Goal: Task Accomplishment & Management: Use online tool/utility

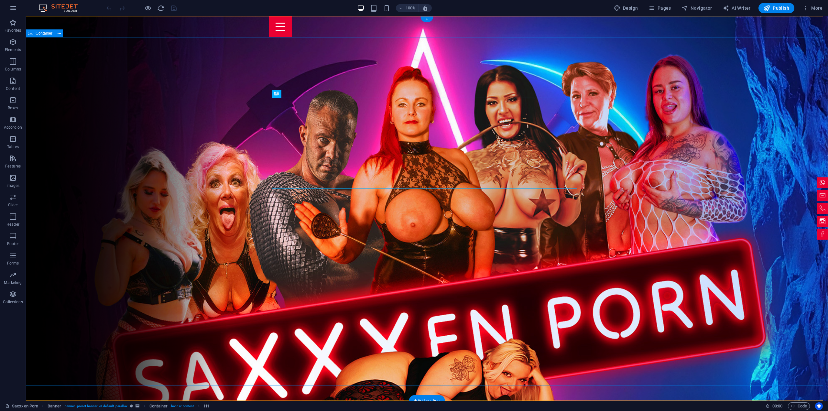
click at [42, 35] on span "Container" at bounding box center [44, 33] width 17 height 4
click at [36, 34] on span "Container" at bounding box center [44, 33] width 17 height 4
click at [37, 34] on span "Container" at bounding box center [44, 33] width 17 height 4
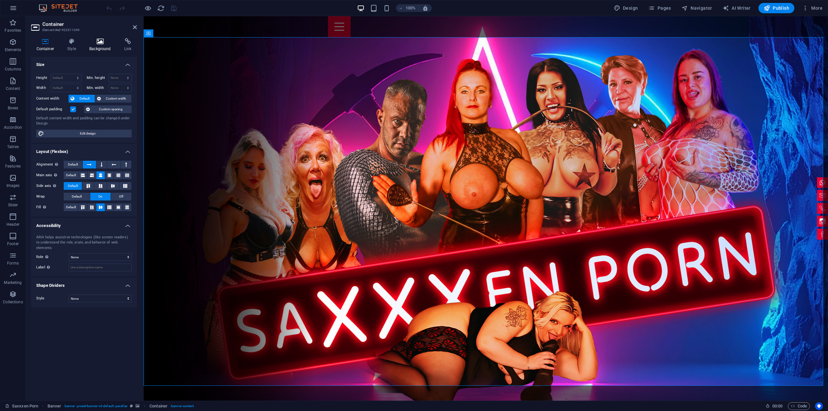
click at [97, 44] on h4 "Background" at bounding box center [101, 45] width 35 height 14
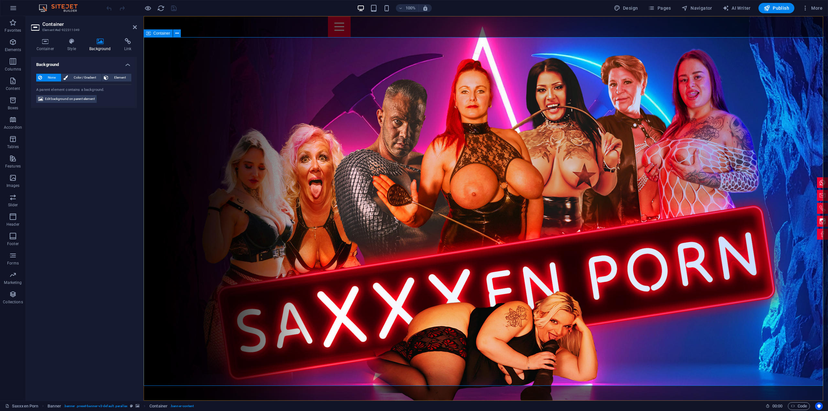
click at [44, 39] on icon at bounding box center [45, 41] width 28 height 6
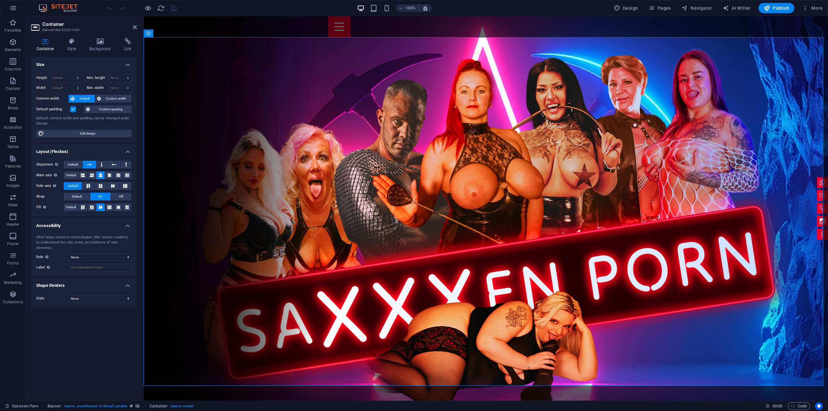
click at [33, 27] on icon at bounding box center [36, 27] width 10 height 10
click at [671, 4] on button "Pages" at bounding box center [659, 8] width 28 height 10
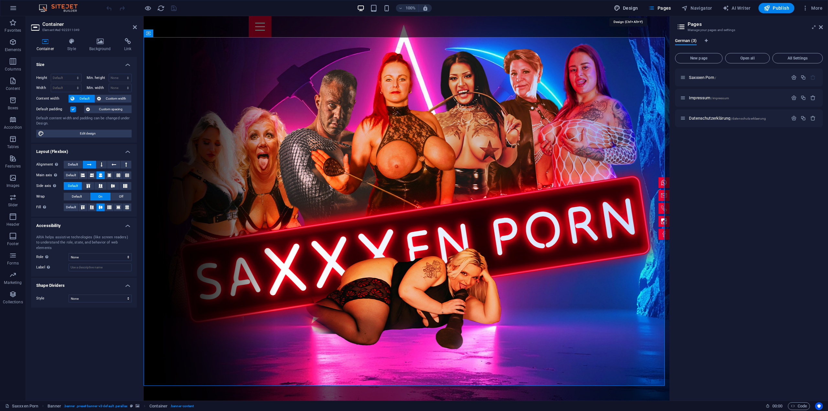
click at [618, 7] on icon "button" at bounding box center [617, 8] width 6 height 6
select select "px"
select select "400"
select select "px"
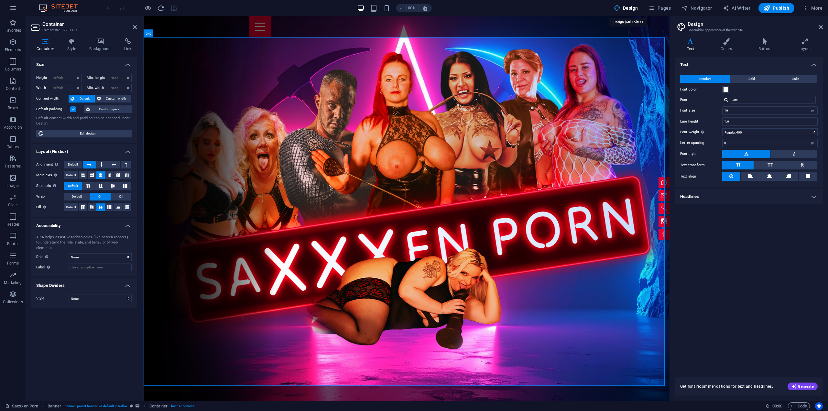
click at [637, 7] on span "Design" at bounding box center [626, 8] width 24 height 6
click at [704, 7] on span "Navigator" at bounding box center [696, 8] width 31 height 6
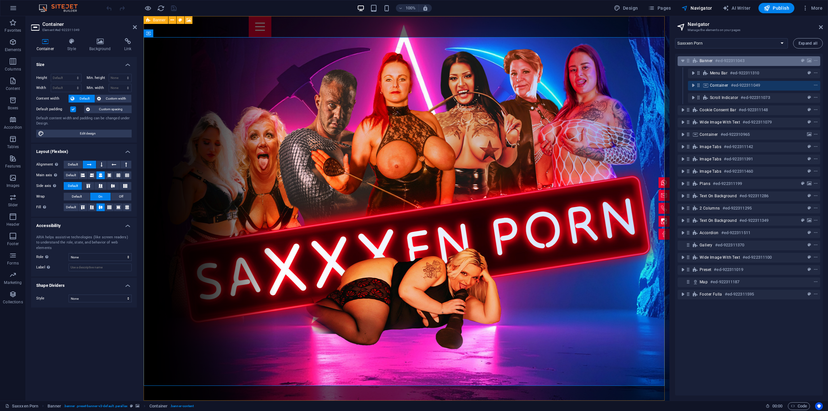
click at [706, 60] on span "Banner" at bounding box center [705, 60] width 13 height 5
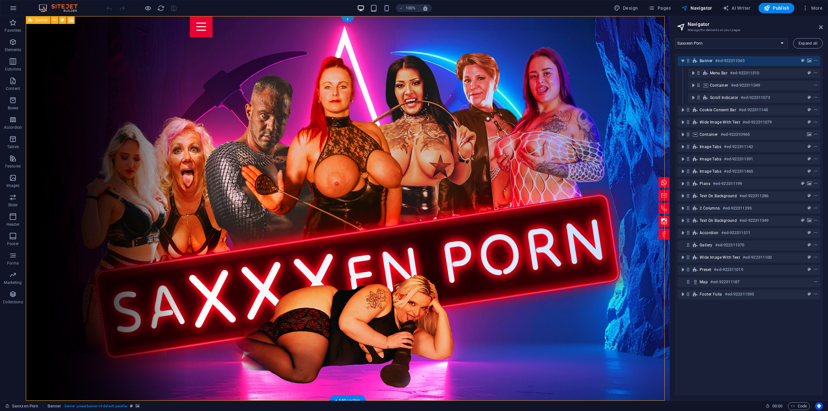
click at [703, 60] on span "Banner" at bounding box center [705, 60] width 13 height 5
select select "vh"
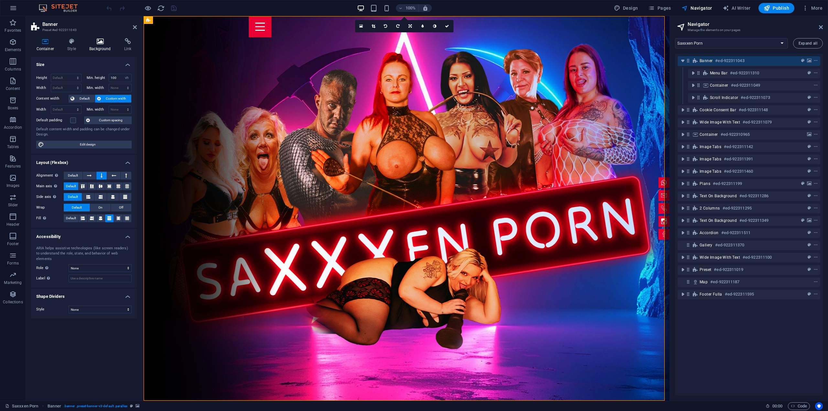
click at [103, 44] on icon at bounding box center [100, 41] width 32 height 6
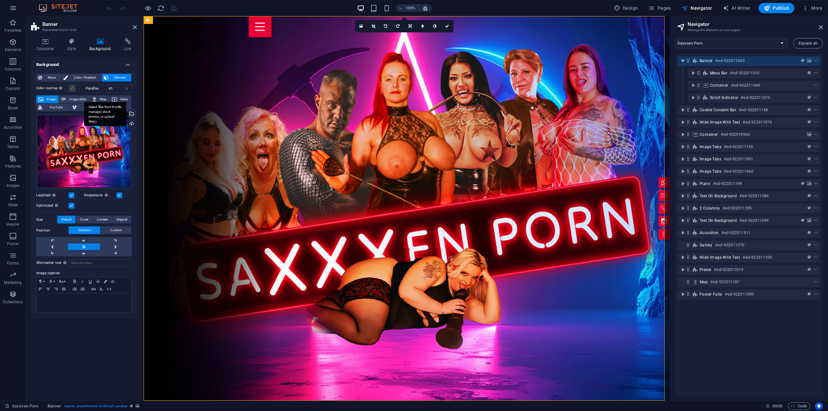
click at [132, 112] on div "Select files from the file manager, stock photos, or upload file(s)" at bounding box center [131, 114] width 10 height 10
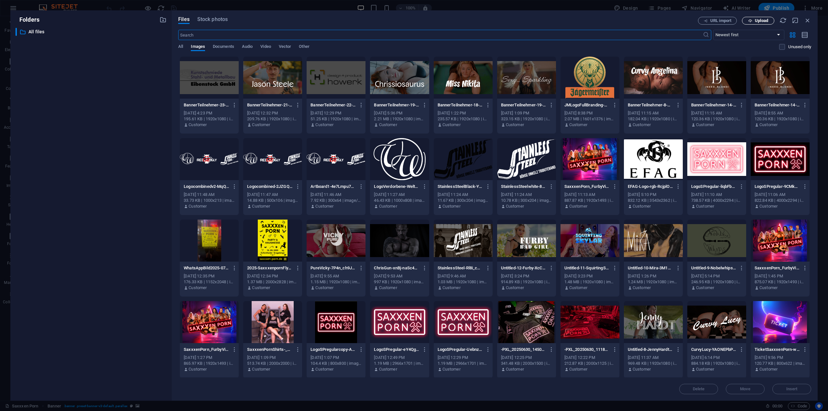
click at [762, 19] on span "Upload" at bounding box center [761, 21] width 13 height 4
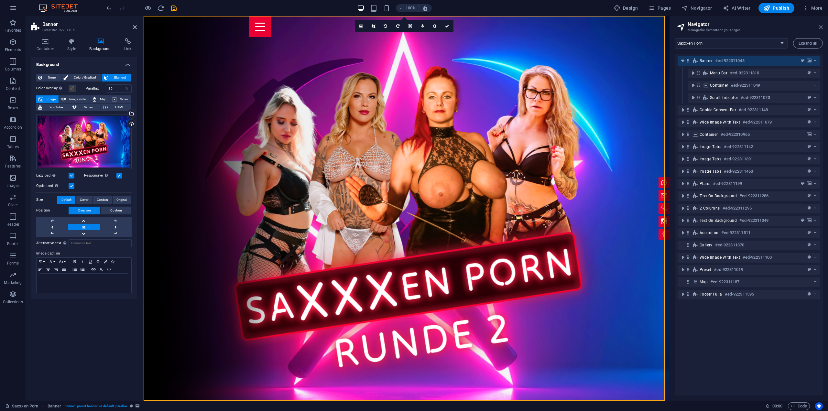
click at [821, 27] on icon at bounding box center [821, 27] width 4 height 5
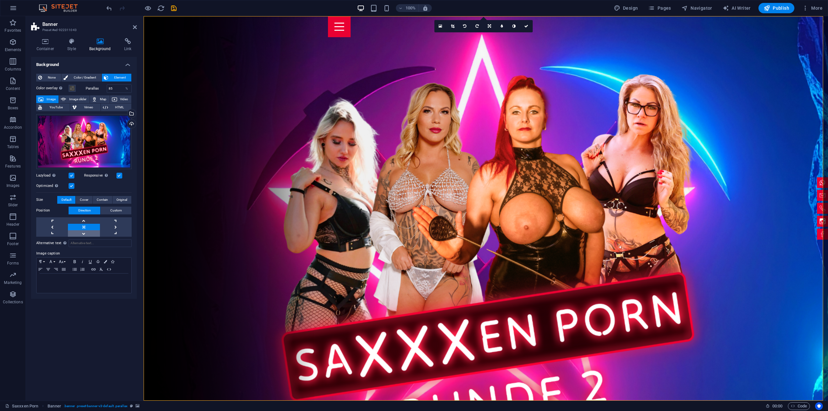
click at [86, 233] on link at bounding box center [84, 233] width 32 height 6
click at [87, 227] on link at bounding box center [84, 227] width 32 height 6
click at [119, 211] on span "Custom" at bounding box center [116, 211] width 12 height 8
click at [85, 210] on span "Direction" at bounding box center [84, 211] width 13 height 8
click at [79, 199] on button "Cover" at bounding box center [84, 200] width 16 height 8
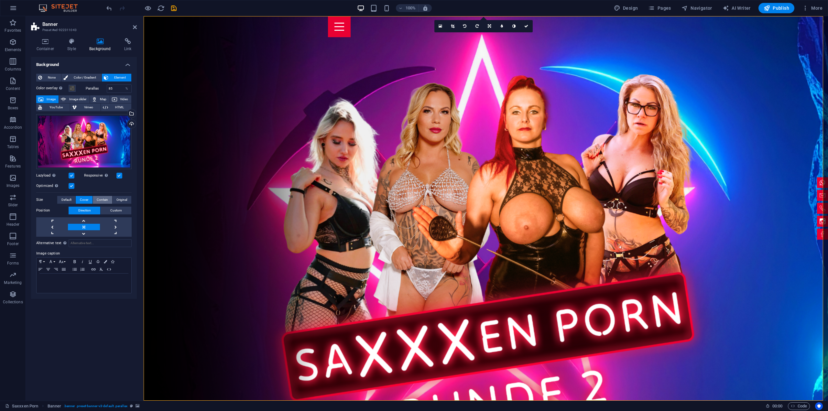
click at [100, 200] on span "Contain" at bounding box center [102, 200] width 11 height 8
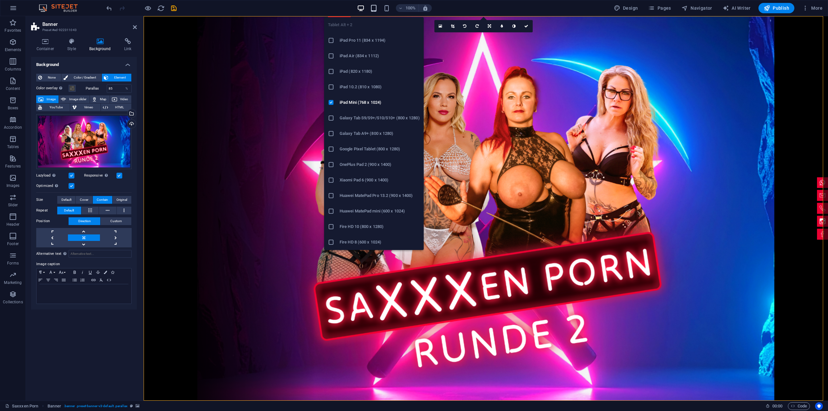
click at [373, 5] on icon "button" at bounding box center [373, 8] width 7 height 7
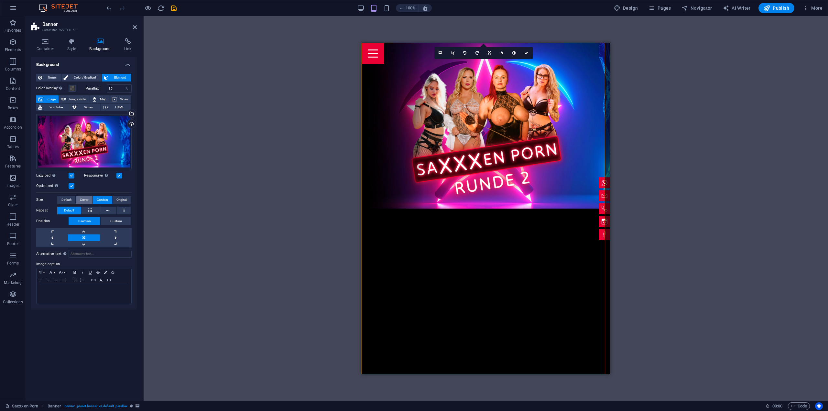
click at [84, 198] on span "Cover" at bounding box center [84, 200] width 8 height 8
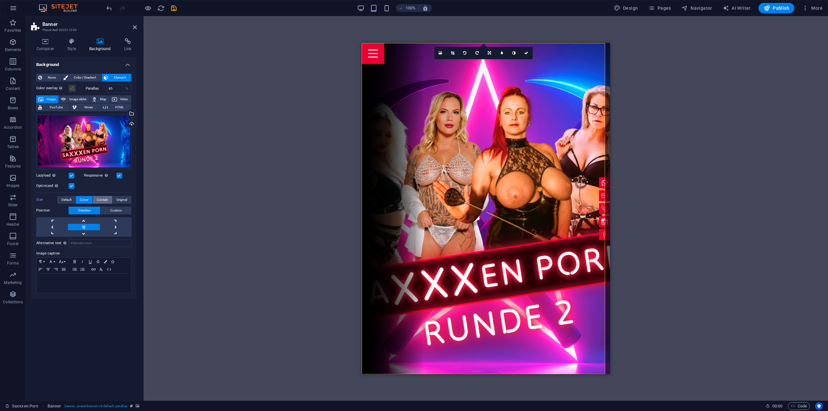
click at [102, 198] on span "Contain" at bounding box center [102, 200] width 11 height 8
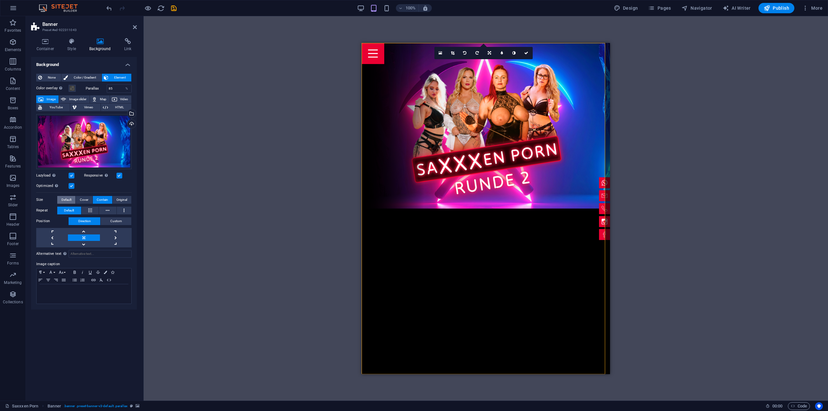
click at [70, 200] on span "Default" at bounding box center [66, 200] width 10 height 8
click at [69, 200] on span "Default" at bounding box center [66, 200] width 10 height 8
click at [64, 196] on span "Default" at bounding box center [66, 200] width 10 height 8
click at [121, 198] on span "Original" at bounding box center [121, 200] width 11 height 8
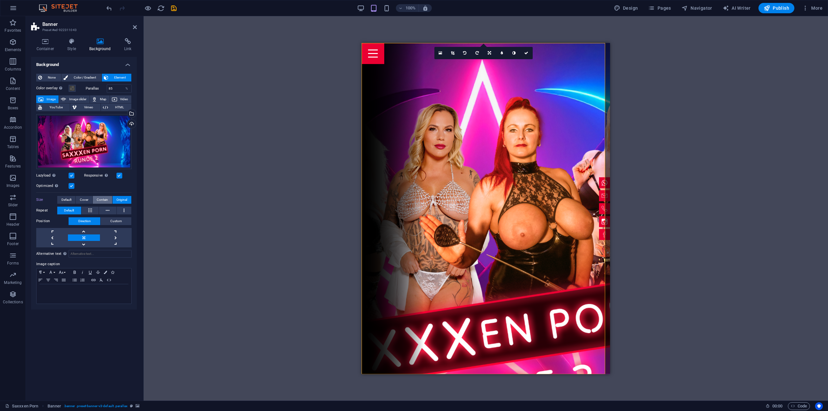
click at [101, 201] on span "Contain" at bounding box center [102, 200] width 11 height 8
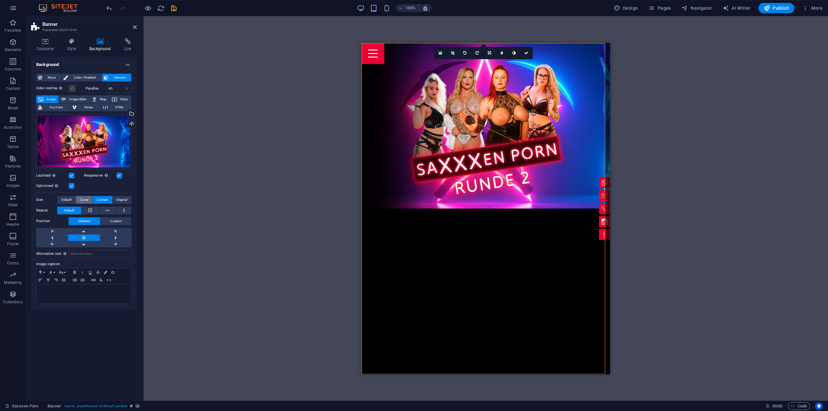
click at [88, 201] on span "Cover" at bounding box center [84, 200] width 8 height 8
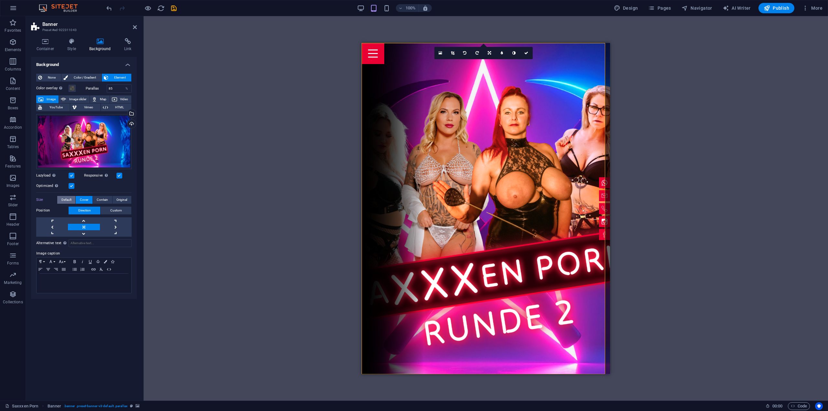
click at [64, 199] on span "Default" at bounding box center [66, 200] width 10 height 8
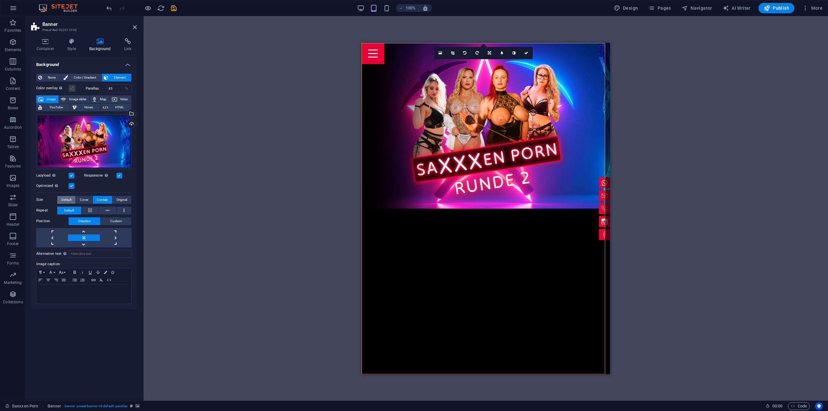
click at [69, 198] on span "Default" at bounding box center [66, 200] width 10 height 8
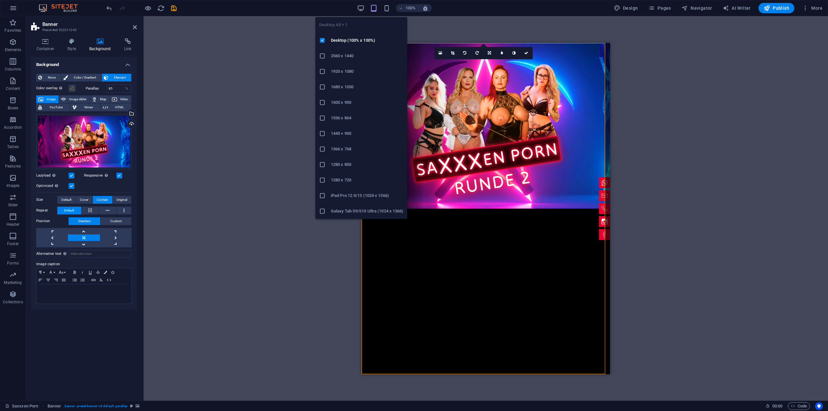
click at [358, 6] on span "button" at bounding box center [361, 8] width 8 height 7
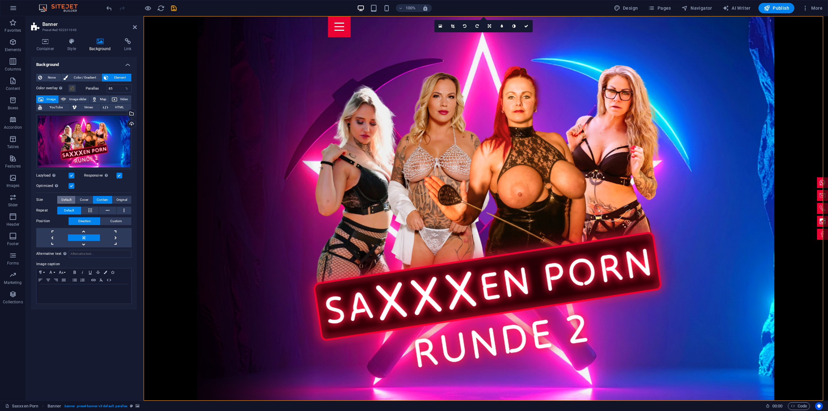
click at [68, 201] on span "Default" at bounding box center [66, 200] width 10 height 8
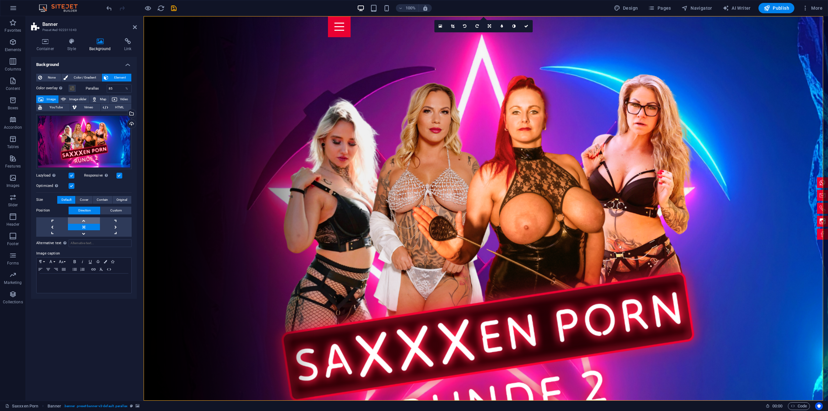
click at [89, 221] on link at bounding box center [84, 220] width 32 height 6
click at [86, 235] on link at bounding box center [84, 233] width 32 height 6
click at [81, 224] on link at bounding box center [84, 227] width 32 height 6
drag, startPoint x: 147, startPoint y: 8, endPoint x: 144, endPoint y: 9, distance: 3.4
click at [146, 9] on icon "button" at bounding box center [147, 8] width 7 height 7
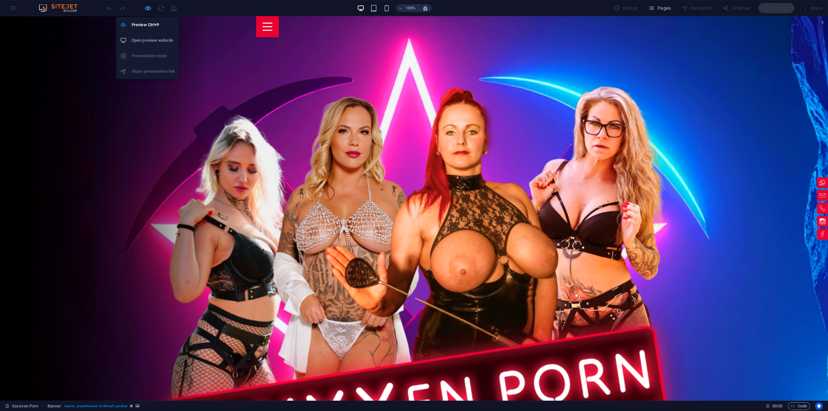
click at [146, 7] on icon "button" at bounding box center [147, 8] width 7 height 7
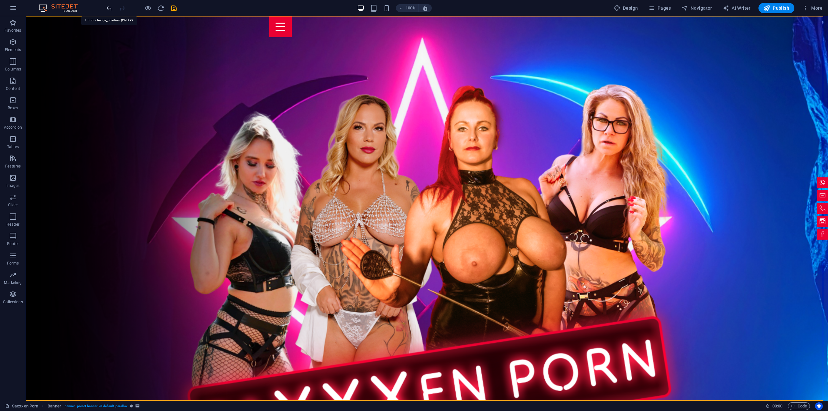
click at [109, 8] on icon "undo" at bounding box center [108, 8] width 7 height 7
click at [109, 6] on icon "undo" at bounding box center [108, 8] width 7 height 7
click at [107, 7] on icon "undo" at bounding box center [108, 8] width 7 height 7
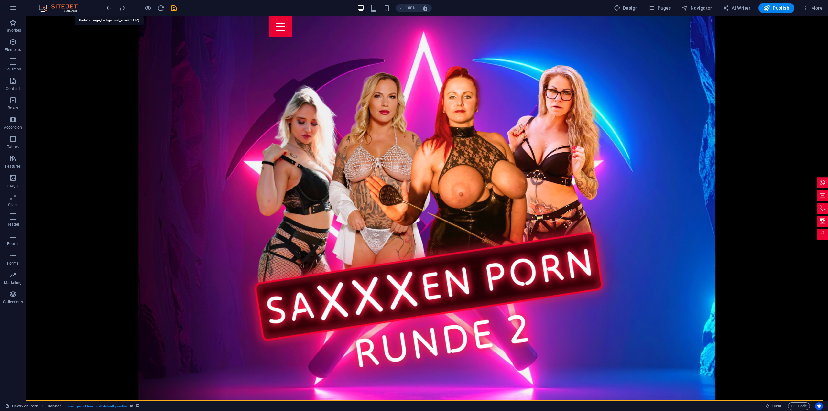
click at [107, 7] on icon "undo" at bounding box center [108, 8] width 7 height 7
click at [110, 9] on icon "undo" at bounding box center [108, 8] width 7 height 7
click at [109, 9] on icon "undo" at bounding box center [108, 8] width 7 height 7
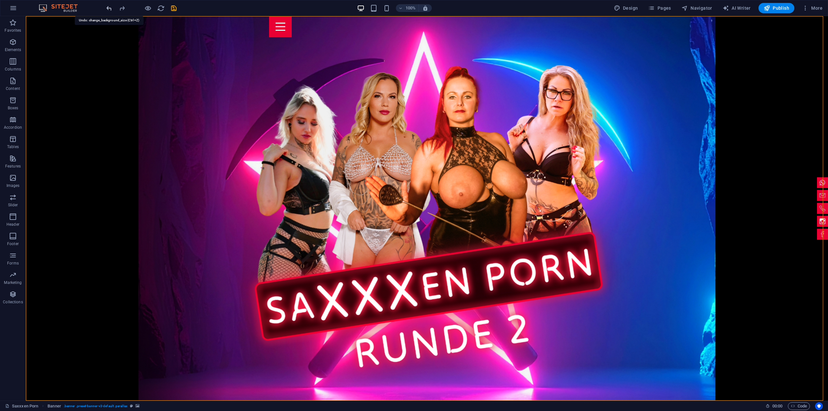
click at [108, 9] on icon "undo" at bounding box center [108, 8] width 7 height 7
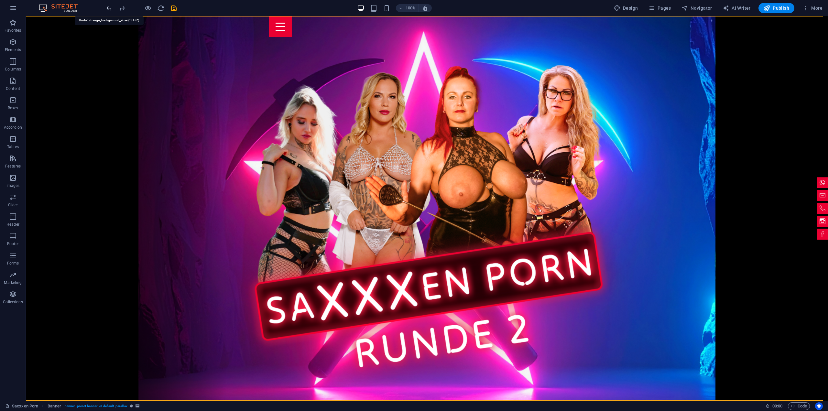
click at [108, 9] on icon "undo" at bounding box center [108, 8] width 7 height 7
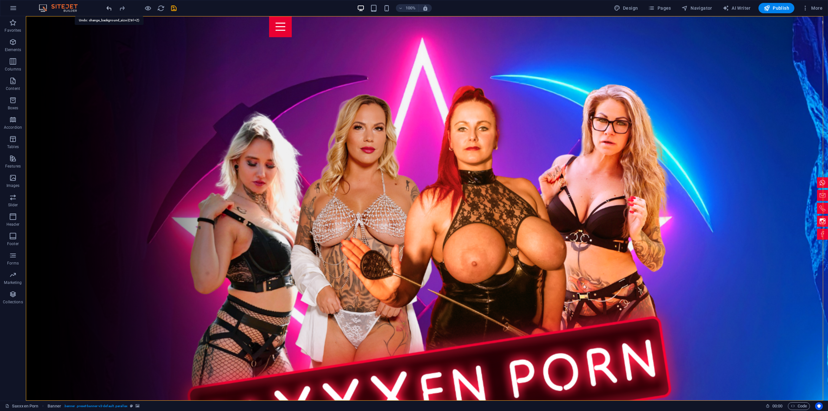
click at [108, 9] on icon "undo" at bounding box center [108, 8] width 7 height 7
click at [107, 9] on icon "undo" at bounding box center [108, 8] width 7 height 7
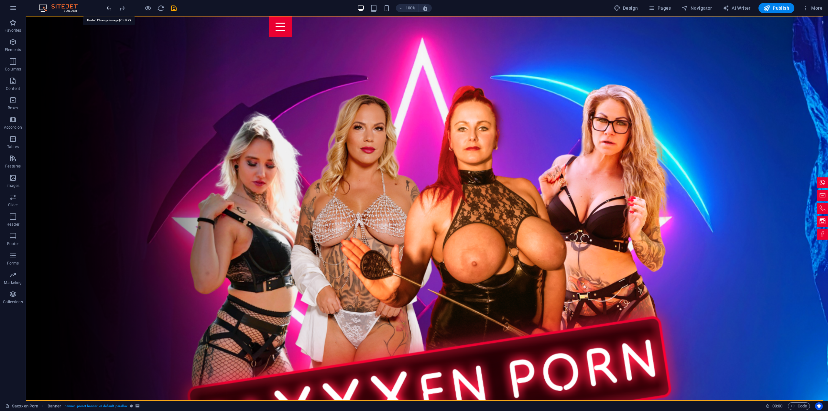
click at [107, 9] on icon "undo" at bounding box center [108, 8] width 7 height 7
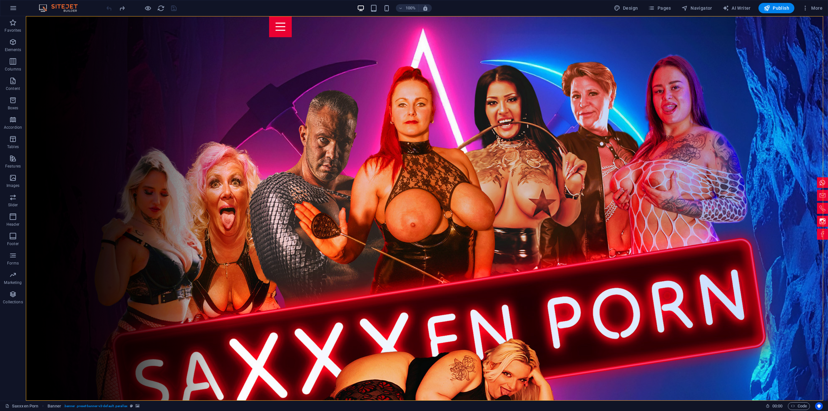
click at [106, 9] on div at bounding box center [141, 8] width 72 height 10
click at [71, 21] on icon at bounding box center [71, 20] width 5 height 7
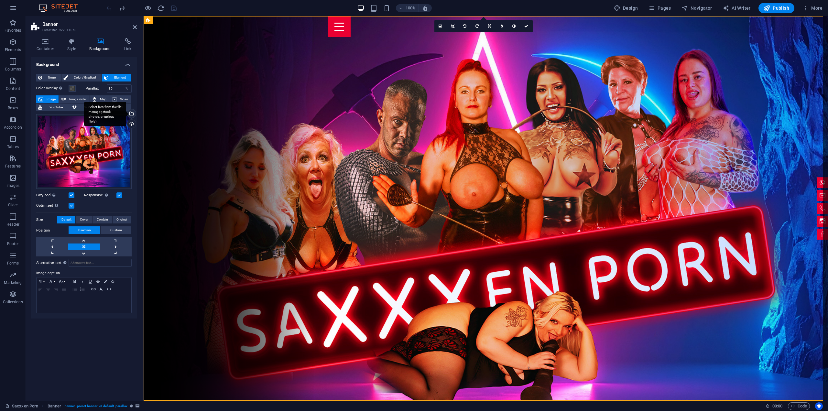
click at [133, 113] on div "Select files from the file manager, stock photos, or upload file(s)" at bounding box center [131, 114] width 10 height 10
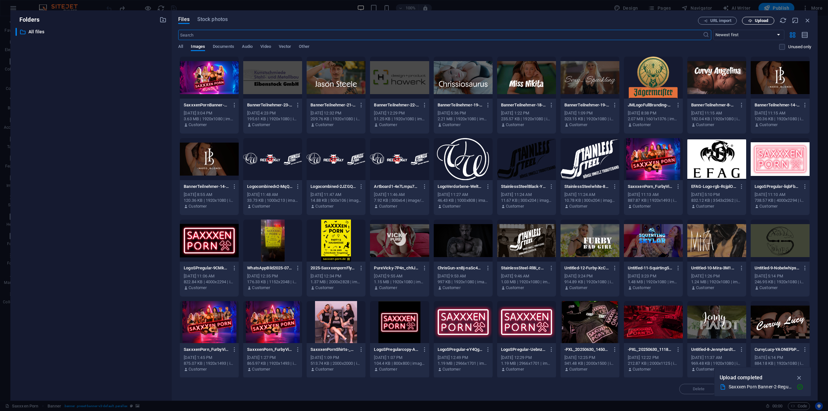
click at [760, 19] on span "Upload" at bounding box center [761, 21] width 13 height 4
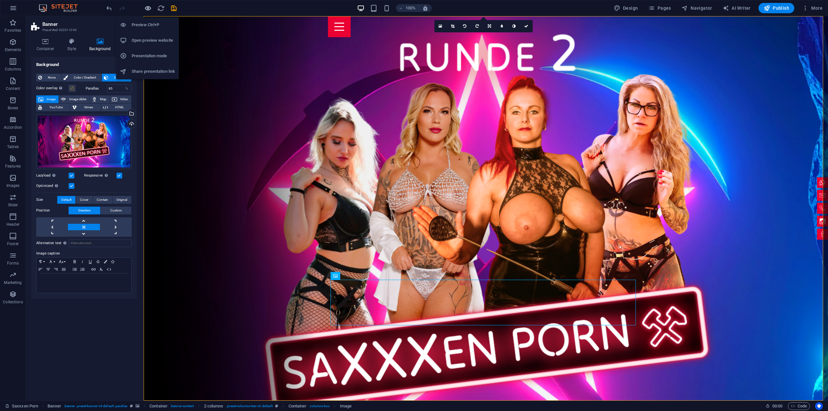
click at [150, 6] on icon "button" at bounding box center [147, 8] width 7 height 7
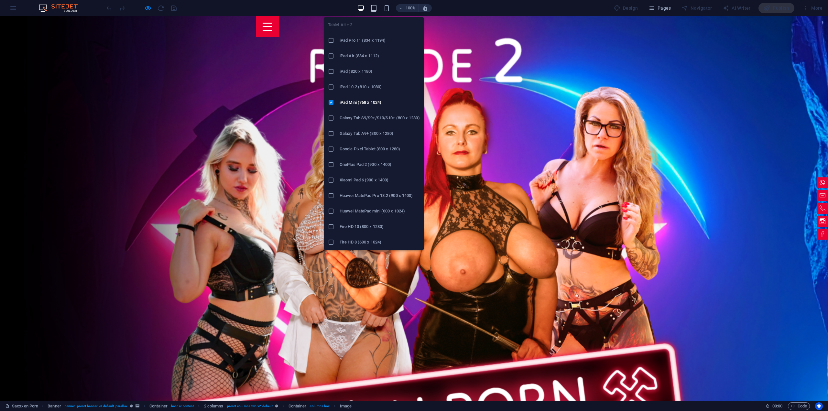
click at [372, 8] on icon "button" at bounding box center [373, 8] width 7 height 7
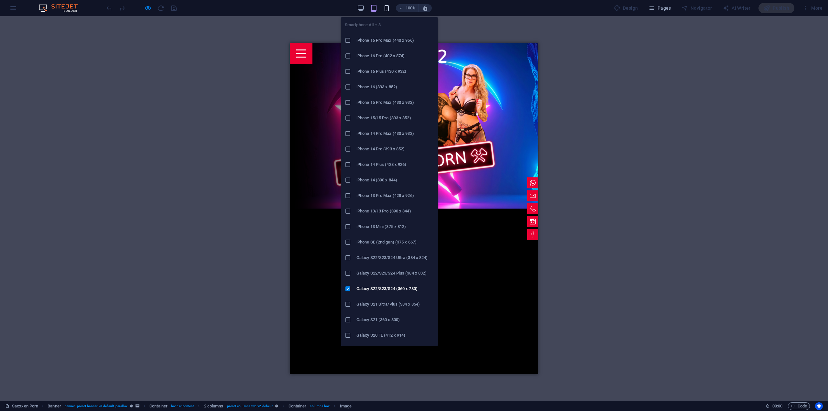
click at [387, 7] on icon "button" at bounding box center [386, 8] width 7 height 7
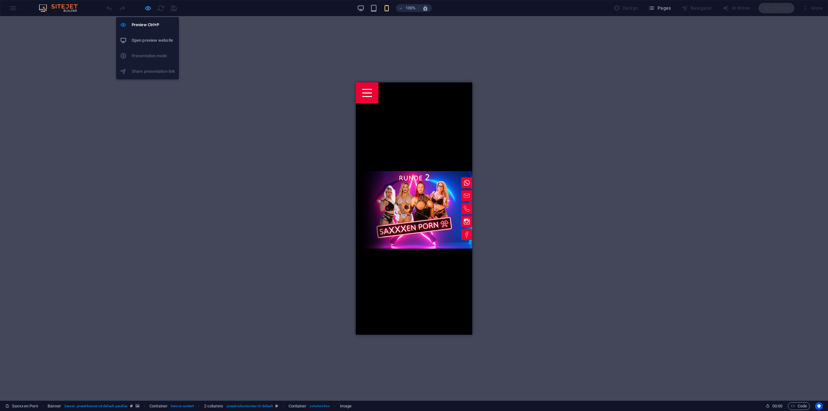
click at [146, 8] on icon "button" at bounding box center [147, 8] width 7 height 7
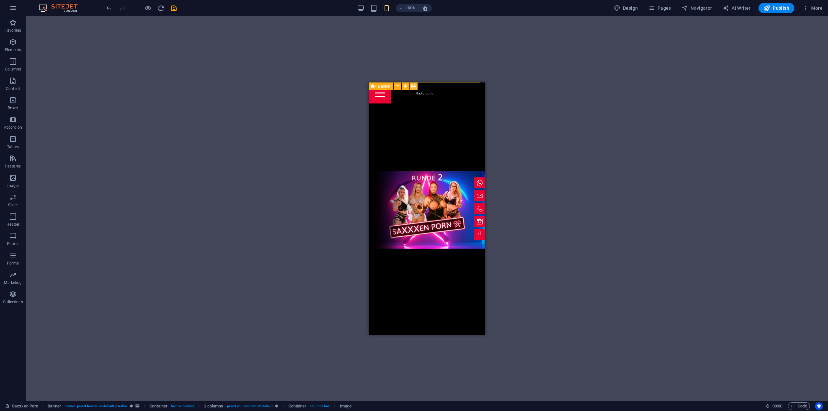
click at [415, 86] on icon at bounding box center [413, 86] width 5 height 7
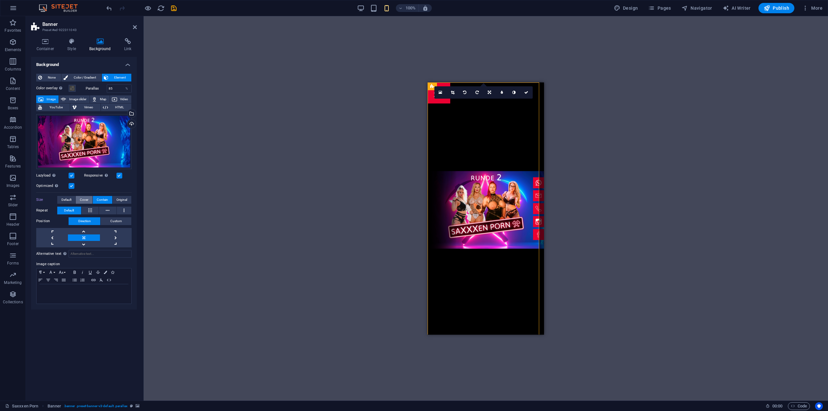
click at [85, 197] on span "Cover" at bounding box center [84, 200] width 8 height 8
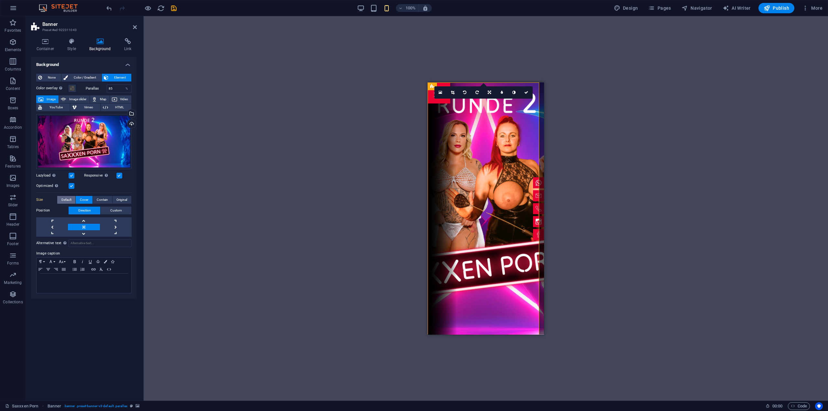
click at [70, 199] on span "Default" at bounding box center [66, 200] width 10 height 8
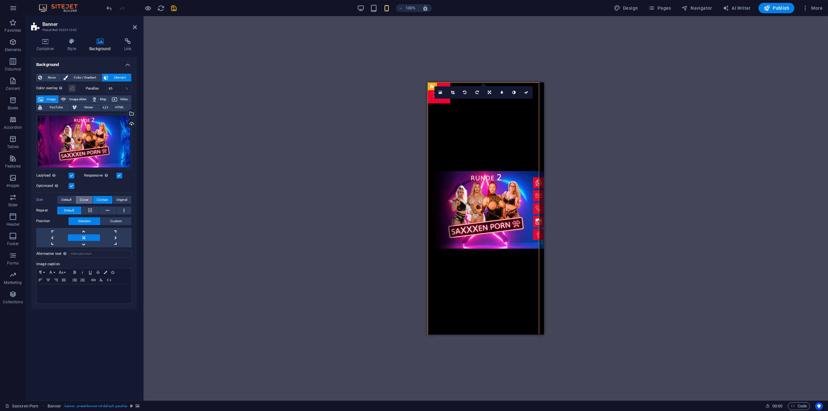
click at [91, 200] on button "Cover" at bounding box center [84, 200] width 16 height 8
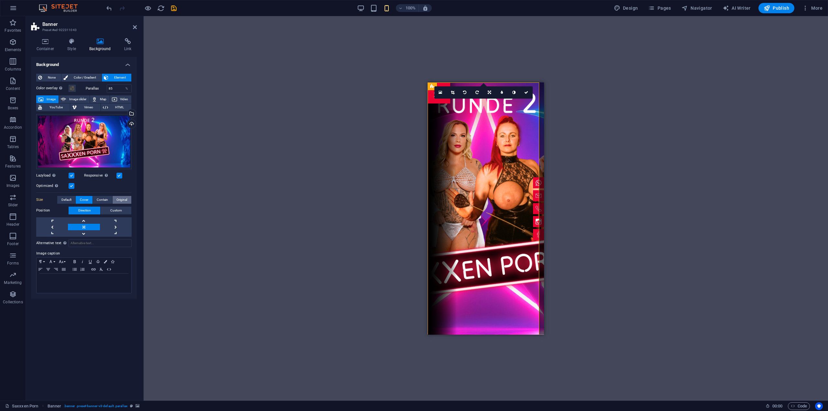
click at [122, 199] on span "Original" at bounding box center [121, 200] width 11 height 8
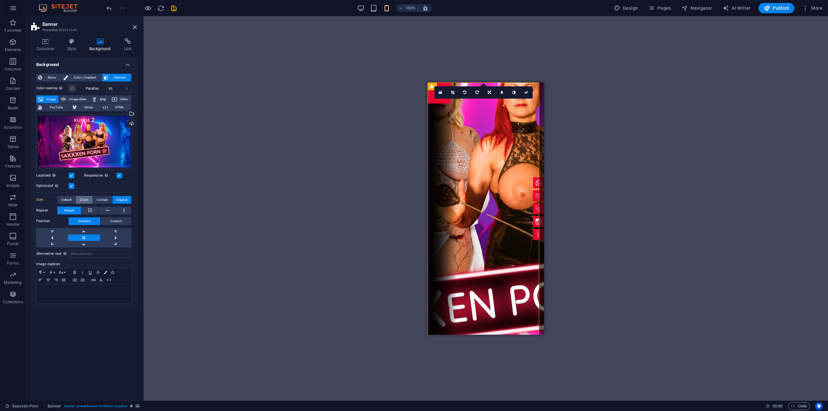
click at [86, 202] on span "Cover" at bounding box center [84, 200] width 8 height 8
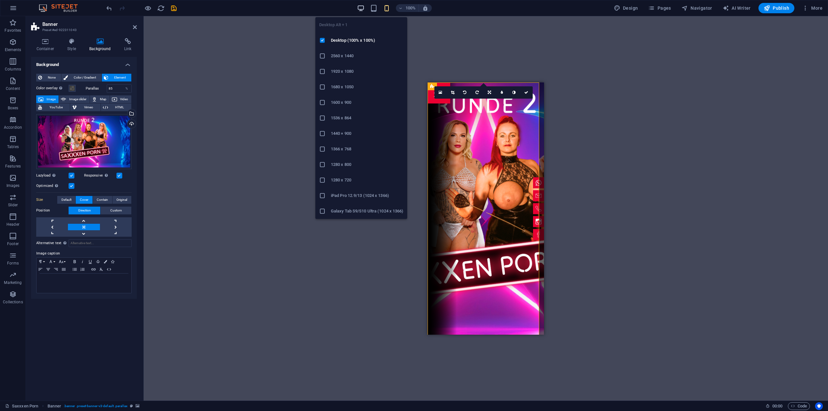
click at [360, 10] on icon "button" at bounding box center [360, 8] width 7 height 7
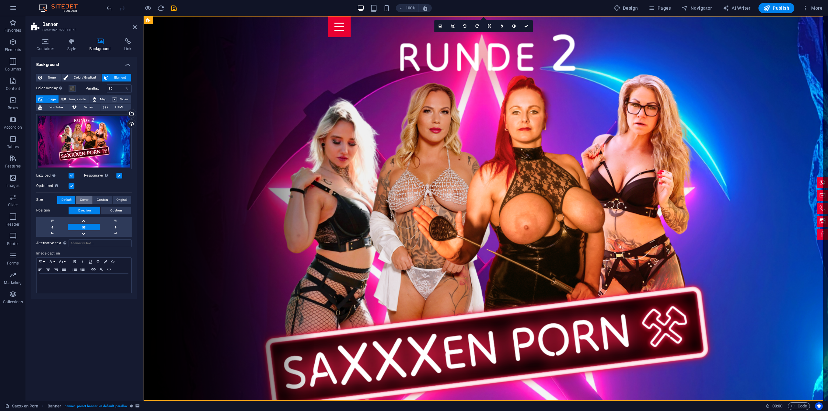
click at [85, 200] on span "Cover" at bounding box center [84, 200] width 8 height 8
click at [69, 194] on div "Drag files here, click to choose files or select files from Files or our free s…" at bounding box center [83, 174] width 95 height 125
click at [65, 198] on span "Default" at bounding box center [66, 200] width 10 height 8
click at [145, 11] on icon "button" at bounding box center [147, 8] width 7 height 7
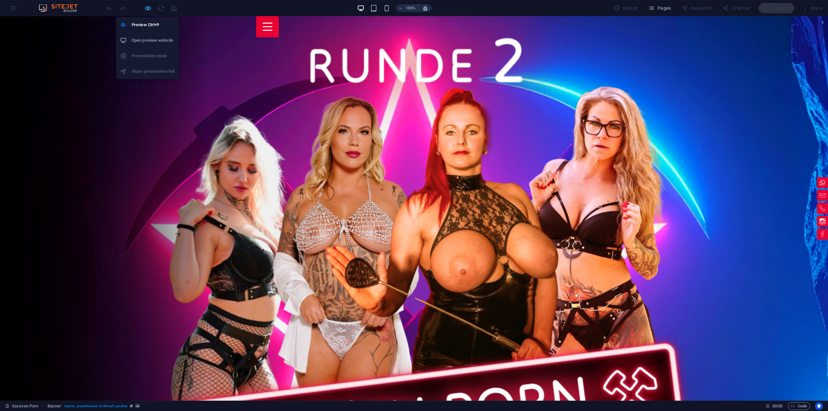
click at [147, 8] on icon "button" at bounding box center [147, 8] width 7 height 7
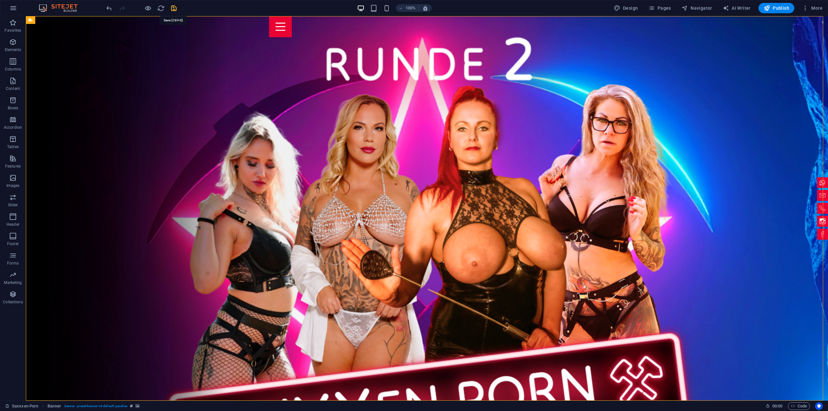
click at [174, 9] on icon "save" at bounding box center [173, 8] width 7 height 7
checkbox input "false"
click at [772, 8] on span "Publish" at bounding box center [776, 8] width 26 height 6
